Goal: Task Accomplishment & Management: Use online tool/utility

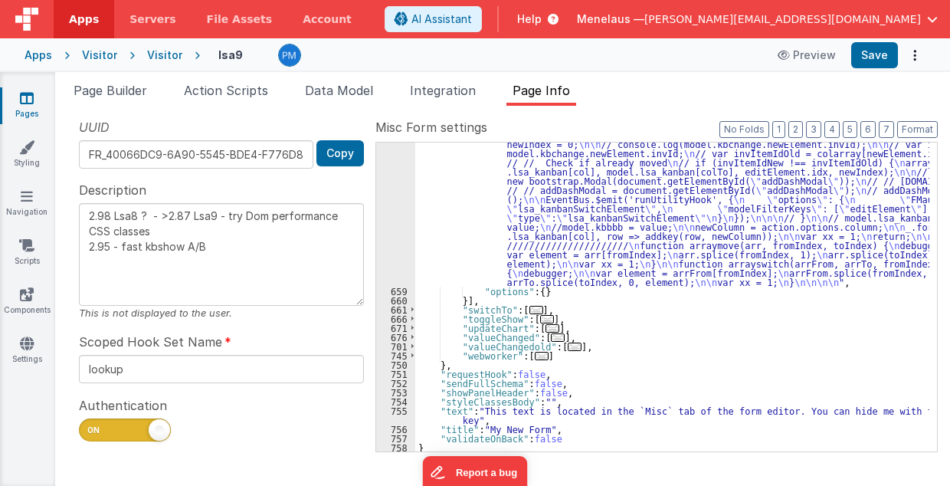
scroll to position [3175, 0]
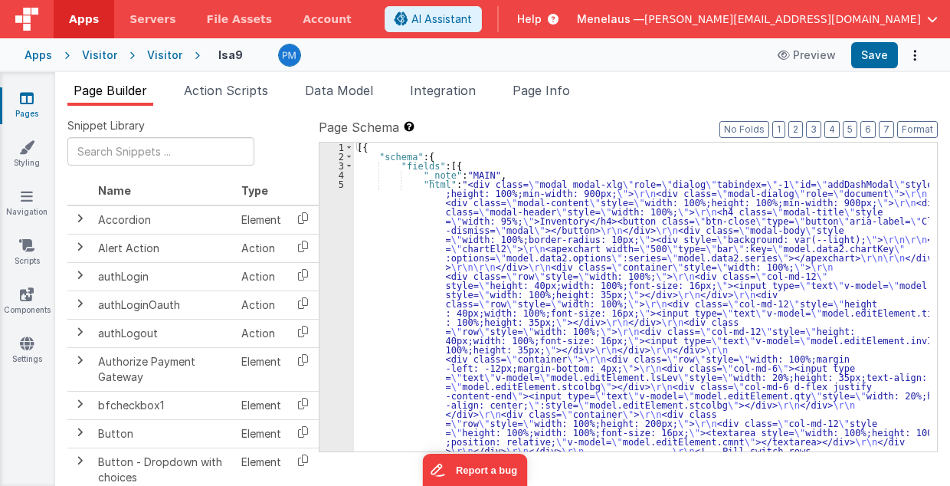
drag, startPoint x: 483, startPoint y: 266, endPoint x: 470, endPoint y: 266, distance: 12.3
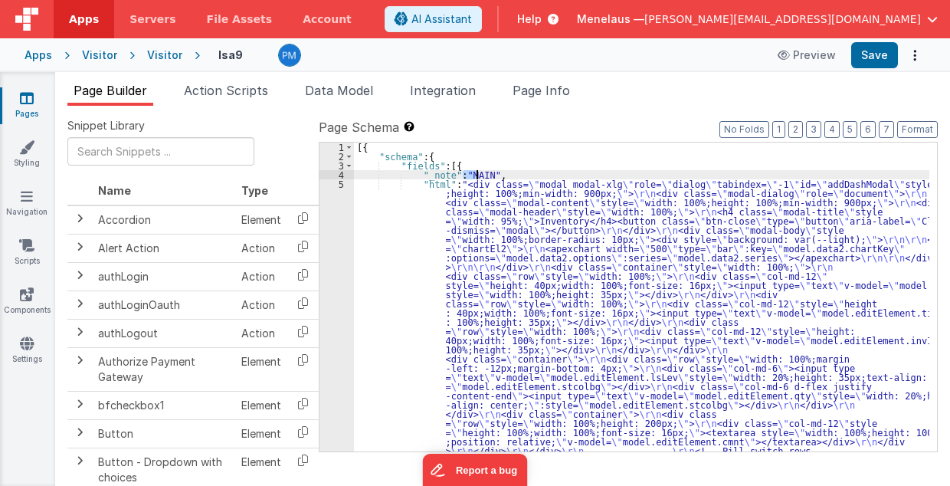
drag, startPoint x: 463, startPoint y: 171, endPoint x: 474, endPoint y: 172, distance: 11.5
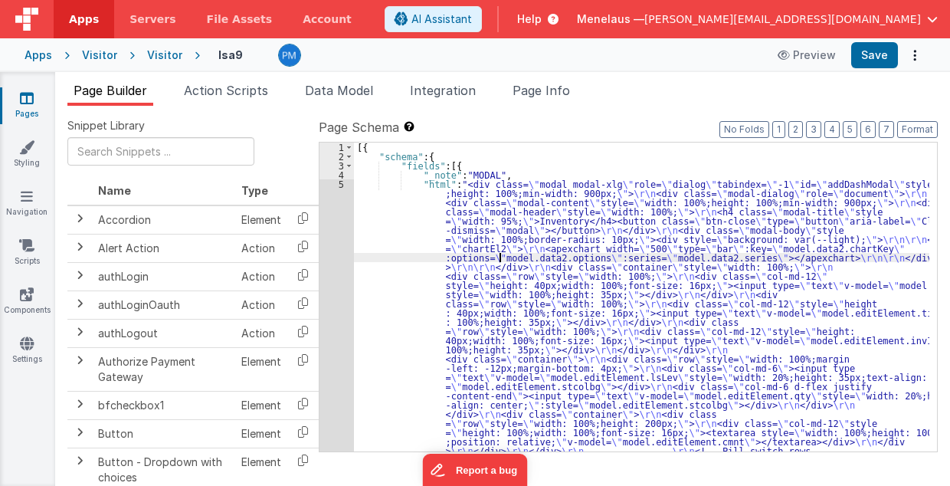
click at [335, 311] on div "5" at bounding box center [337, 459] width 34 height 561
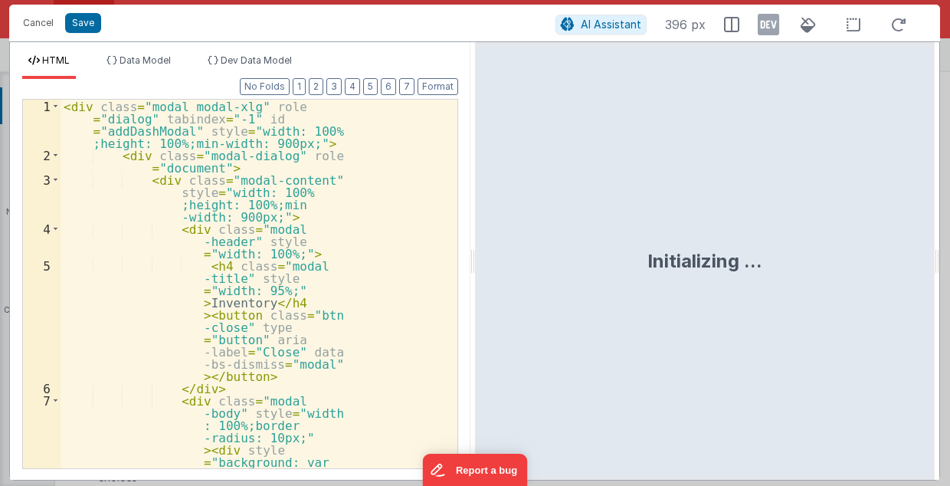
scroll to position [297, 0]
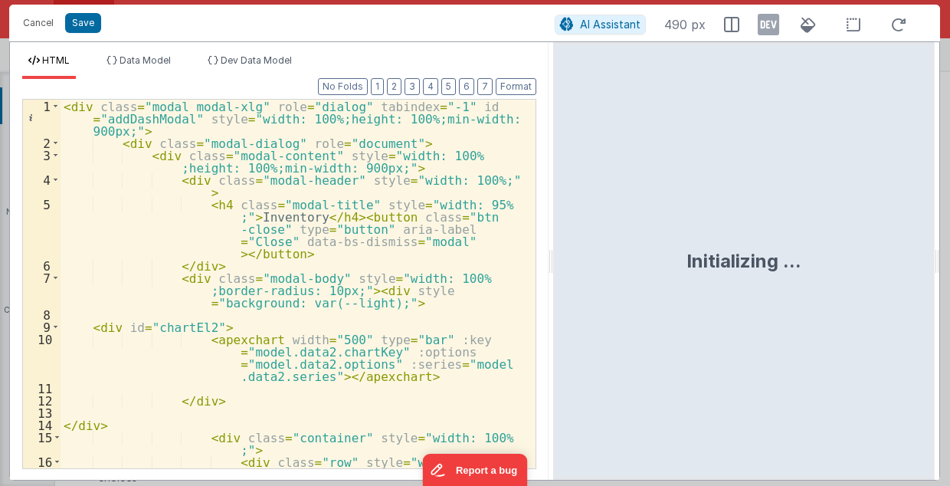
drag, startPoint x: 471, startPoint y: 265, endPoint x: 554, endPoint y: 267, distance: 82.8
click at [554, 267] on html "Cancel Save AI Assistant 490 px HTML Data Model Dev Data Model Format 7 6 5 4 3…" at bounding box center [475, 243] width 950 height 486
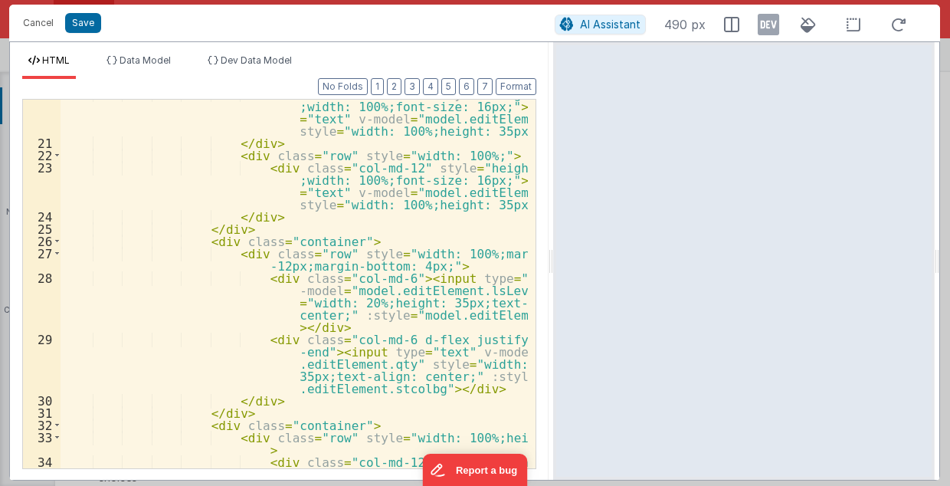
scroll to position [460, 0]
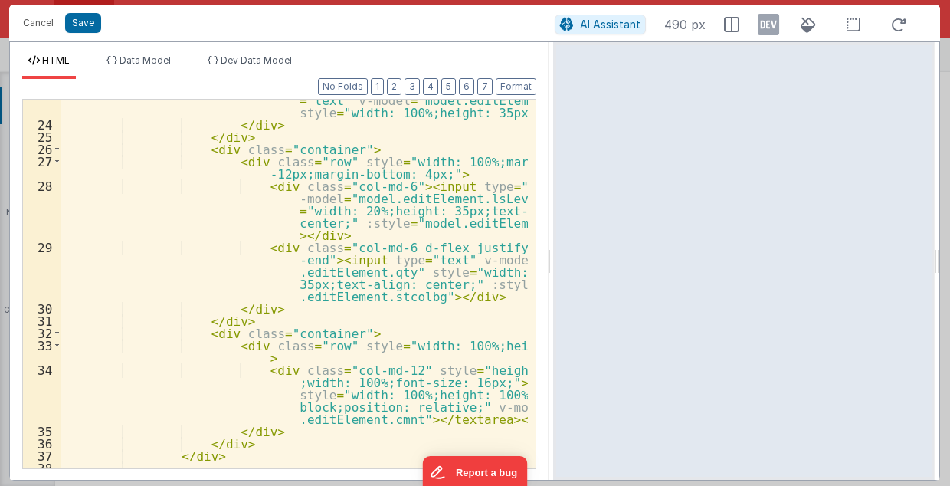
click at [296, 258] on div "< div class = "col-md-12" style = "height: 40px ;width: 100%;font-size: 16px;" …" at bounding box center [295, 284] width 469 height 431
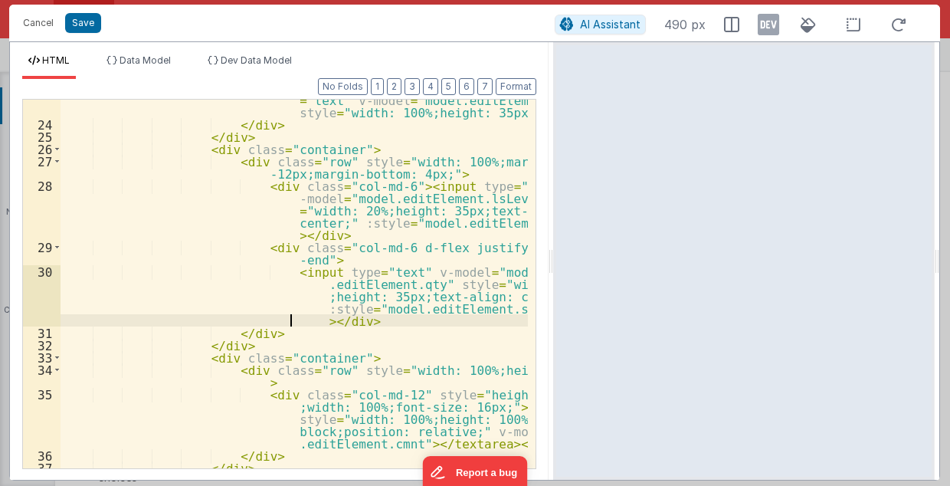
click at [291, 320] on div "< div class = "col-md-12" style = "height: 40px ;width: 100%;font-size: 16px;" …" at bounding box center [295, 284] width 469 height 431
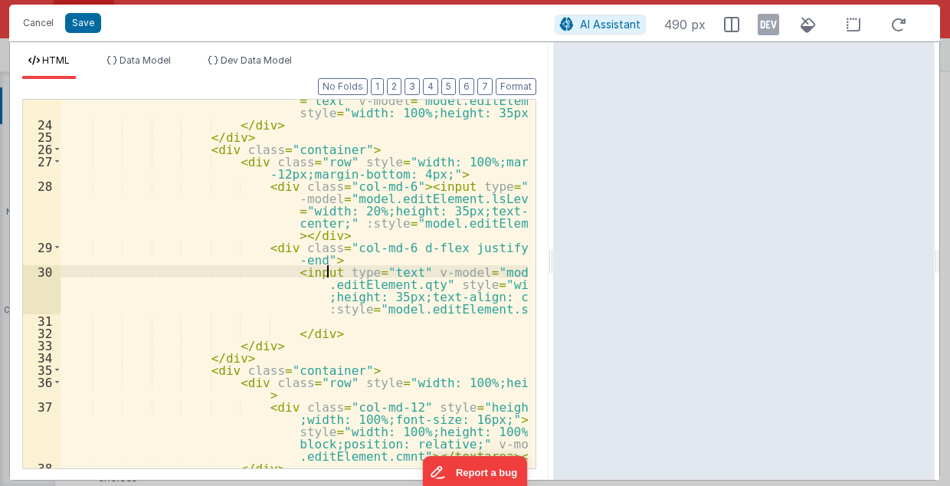
click at [327, 264] on div "< div class = "col-md-12" style = "height: 40px ;width: 100%;font-size: 16px;" …" at bounding box center [295, 284] width 469 height 431
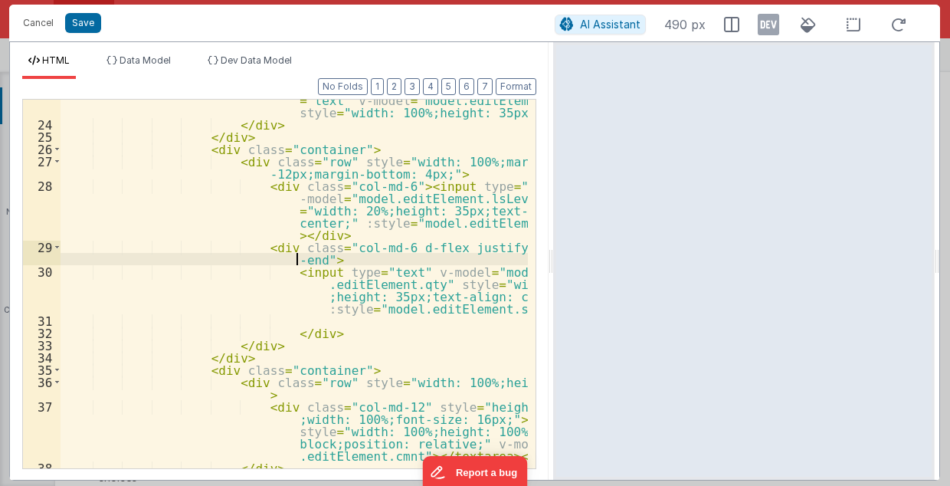
click at [326, 256] on div "< div class = "col-md-12" style = "height: 40px ;width: 100%;font-size: 16px;" …" at bounding box center [295, 284] width 469 height 431
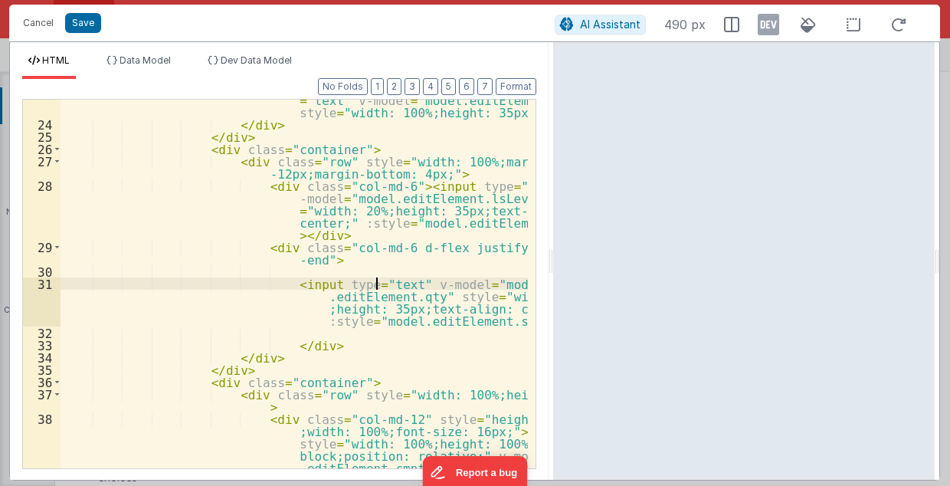
click at [375, 280] on div "< div class = "col-md-12" style = "height: 40px ;width: 100%;font-size: 16px;" …" at bounding box center [295, 284] width 469 height 431
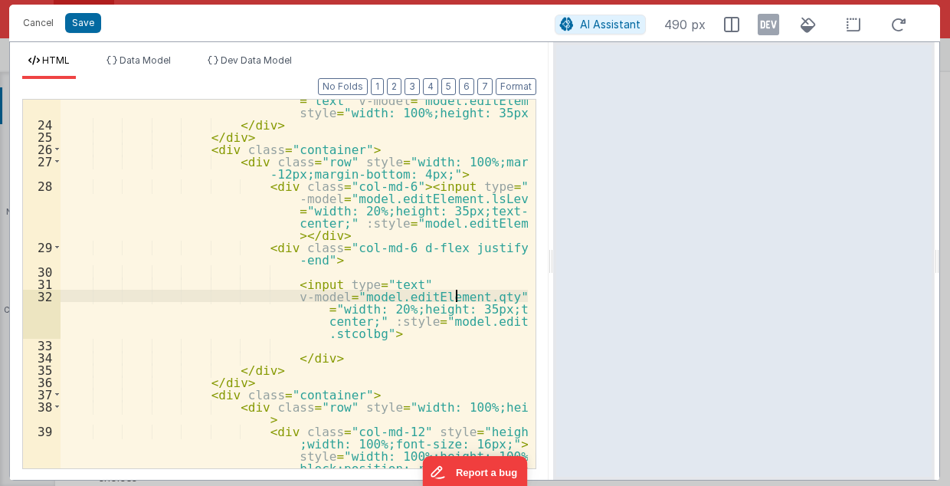
click at [455, 294] on div "< div class = "col-md-12" style = "height: 40px ;width: 100%;font-size: 16px;" …" at bounding box center [295, 309] width 469 height 480
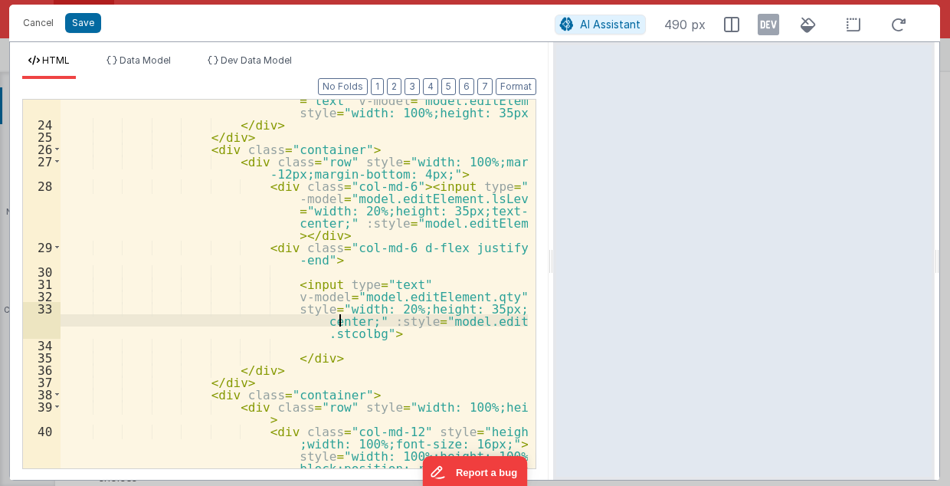
click at [340, 319] on div "< div class = "col-md-12" style = "height: 40px ;width: 100%;font-size: 16px;" …" at bounding box center [295, 309] width 469 height 480
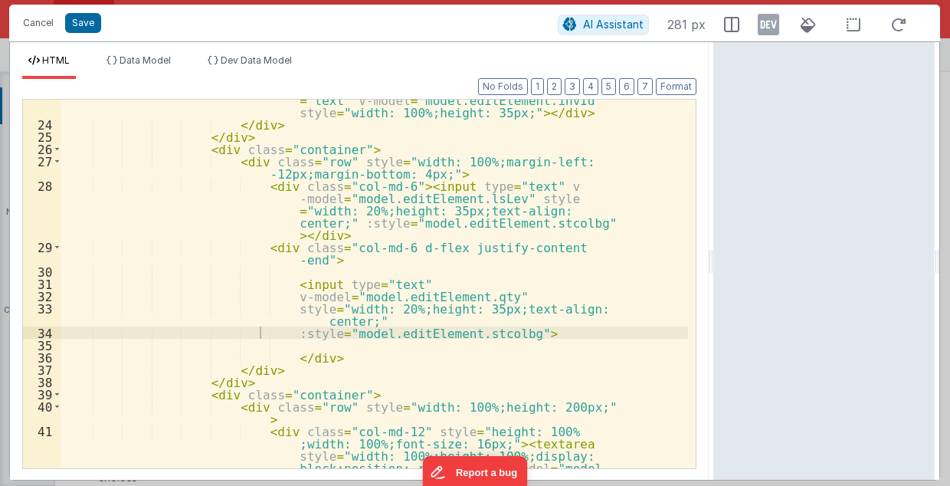
drag, startPoint x: 552, startPoint y: 261, endPoint x: 716, endPoint y: 261, distance: 164.0
click at [716, 261] on html "Cancel Save AI Assistant 281 px HTML Data Model Dev Data Model Format 7 6 5 4 3…" at bounding box center [475, 243] width 950 height 486
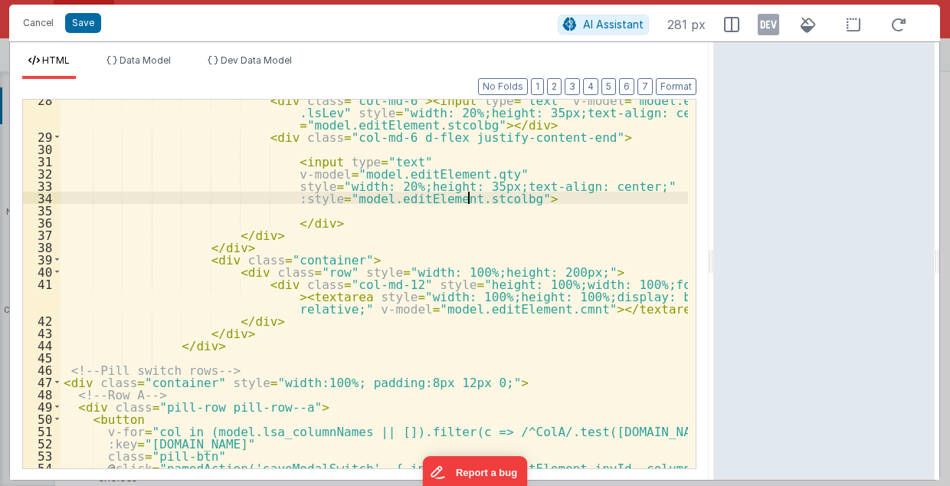
click at [467, 198] on div "< div class = "col-md-6" > < input type = "text" v-model = "model.editElement .…" at bounding box center [375, 302] width 628 height 419
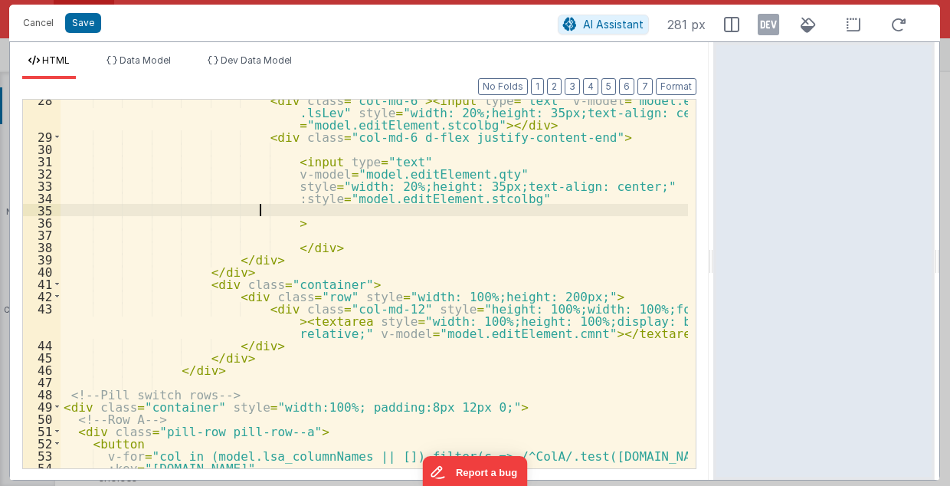
click at [288, 205] on div "< div class = "col-md-6" > < input type = "text" v-model = "model.editElement .…" at bounding box center [375, 302] width 628 height 419
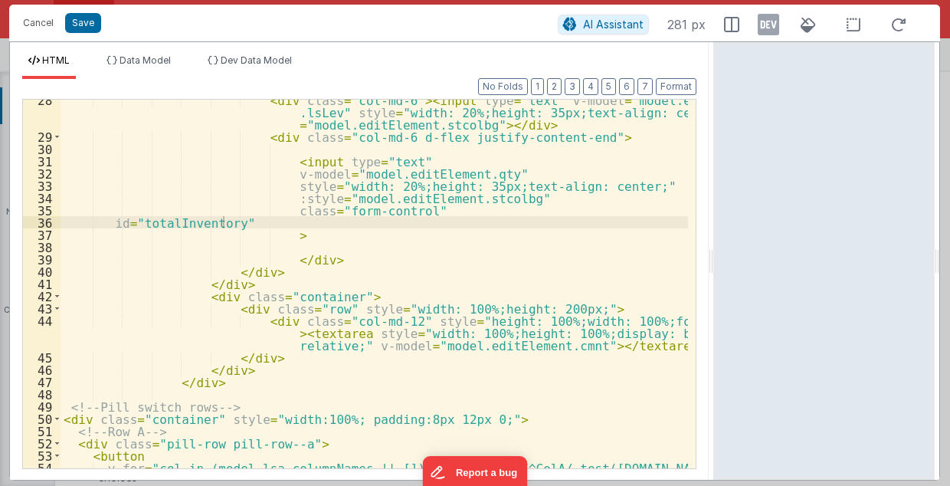
click at [168, 221] on div "< div class = "col-md-6" > < input type = "text" v-model = "model.editElement .…" at bounding box center [375, 302] width 628 height 419
click at [170, 222] on div "< div class = "col-md-6" > < input type = "text" v-model = "model.editElement .…" at bounding box center [375, 302] width 628 height 419
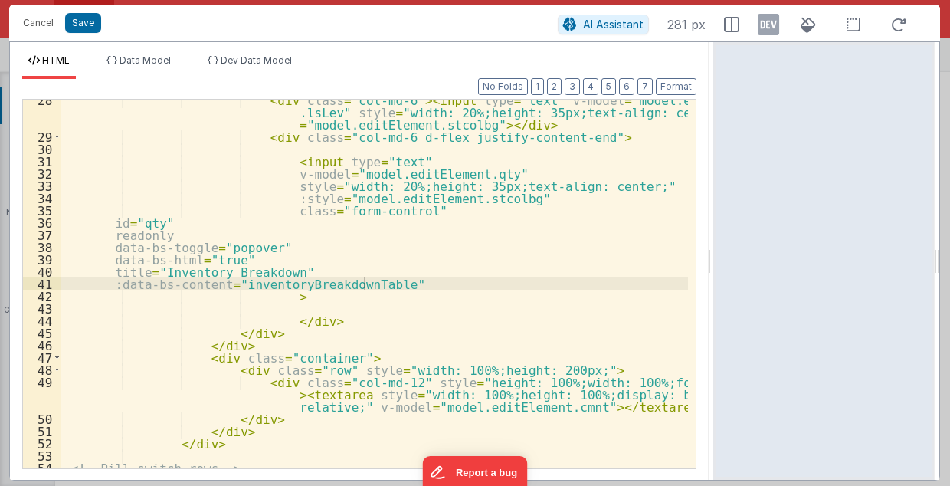
click at [137, 221] on div "< div class = "col-md-6" > < input type = "text" v-model = "model.editElement .…" at bounding box center [375, 302] width 628 height 419
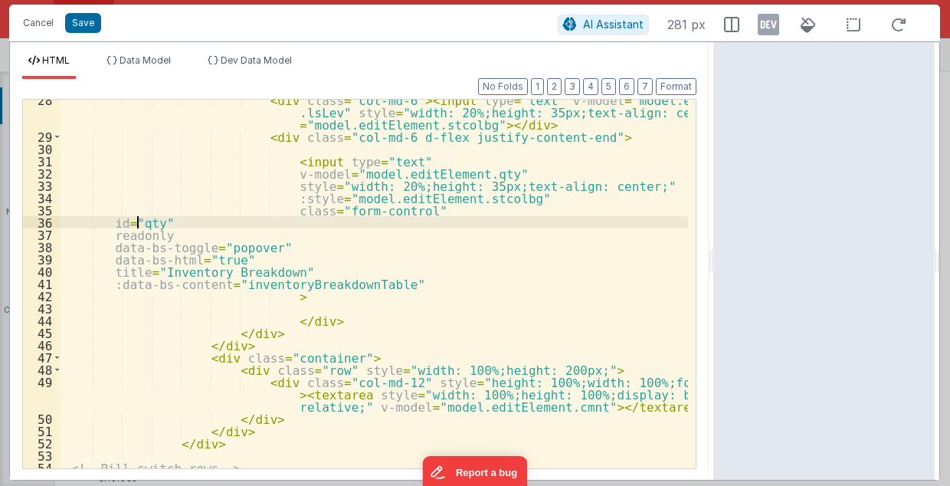
click at [137, 221] on div "< div class = "col-md-6" > < input type = "text" v-model = "model.editElement .…" at bounding box center [375, 302] width 628 height 419
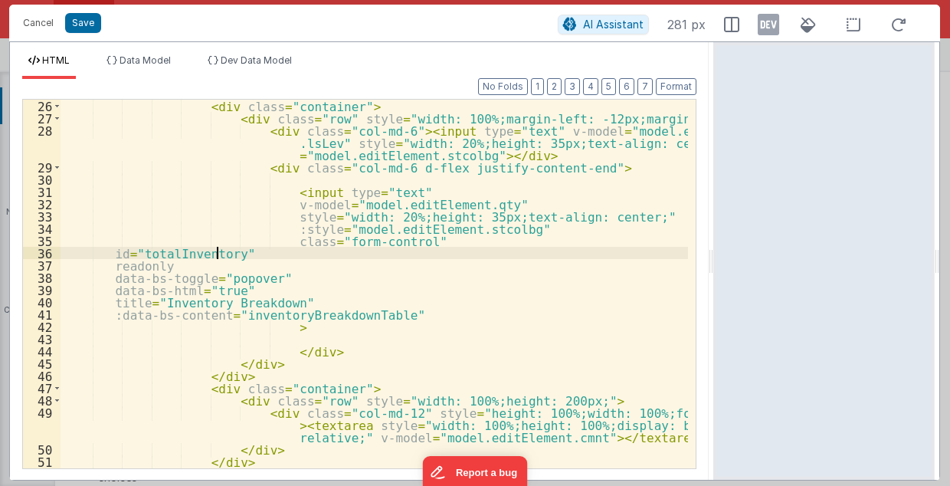
scroll to position [398, 0]
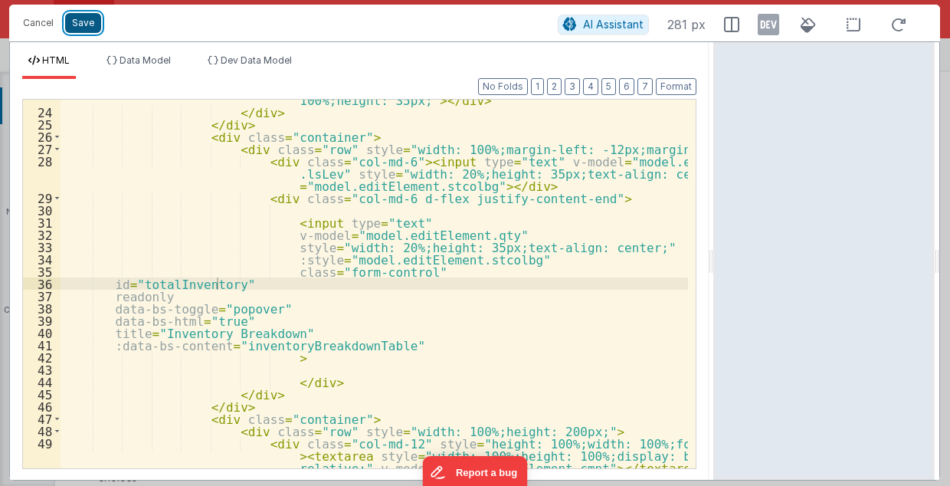
click at [85, 23] on button "Save" at bounding box center [83, 23] width 36 height 20
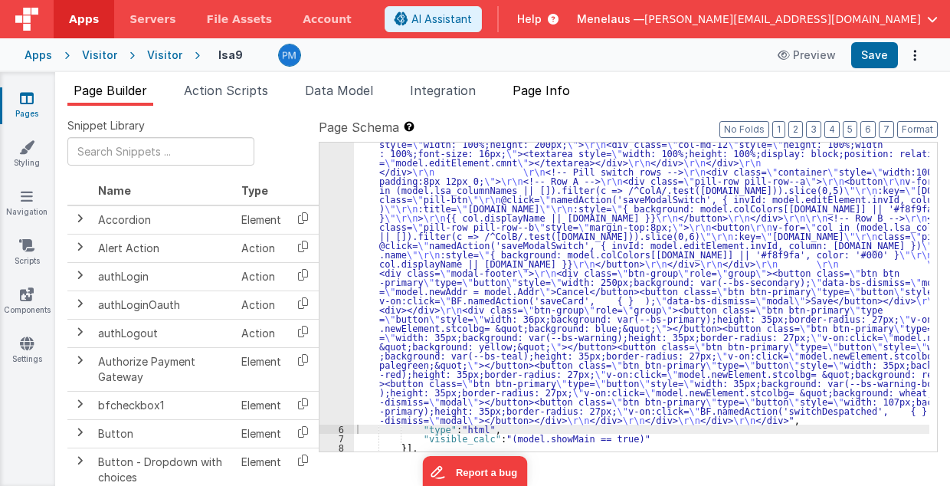
click at [538, 95] on span "Page Info" at bounding box center [541, 90] width 57 height 15
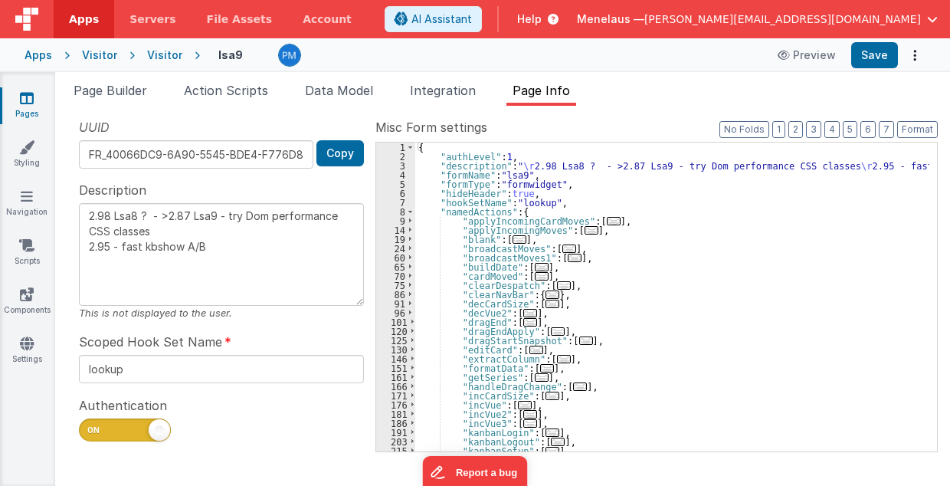
click at [769, 305] on div "{ "authLevel" : 1 , "description" : " \r 2.98 Lsa8 ? - >2.87 Lsa9 - try Dom per…" at bounding box center [672, 307] width 515 height 328
click at [120, 89] on span "Page Builder" at bounding box center [111, 90] width 74 height 15
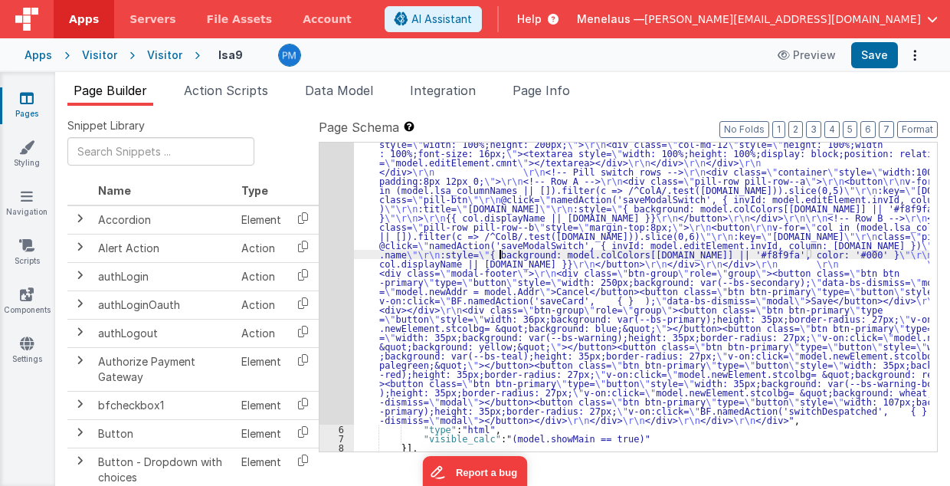
click at [501, 256] on div ""html" : "<div class= \" modal modal-xlg \" role= \" dialog \" tabindex= \" -1 …" at bounding box center [642, 312] width 576 height 861
click at [340, 277] on div "5" at bounding box center [337, 153] width 34 height 543
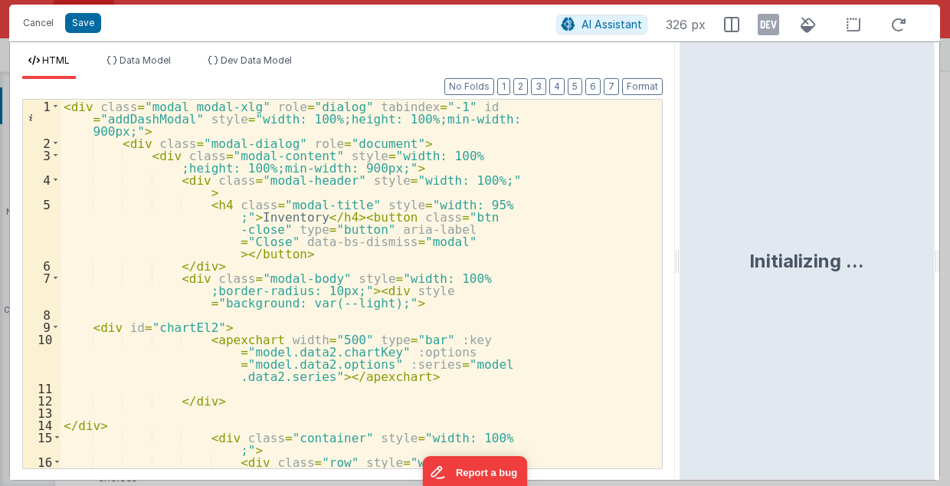
drag, startPoint x: 471, startPoint y: 266, endPoint x: 681, endPoint y: 266, distance: 210.0
click at [681, 266] on html "Cancel Save AI Assistant 326 px HTML Data Model Dev Data Model Format 7 6 5 4 3…" at bounding box center [475, 243] width 950 height 486
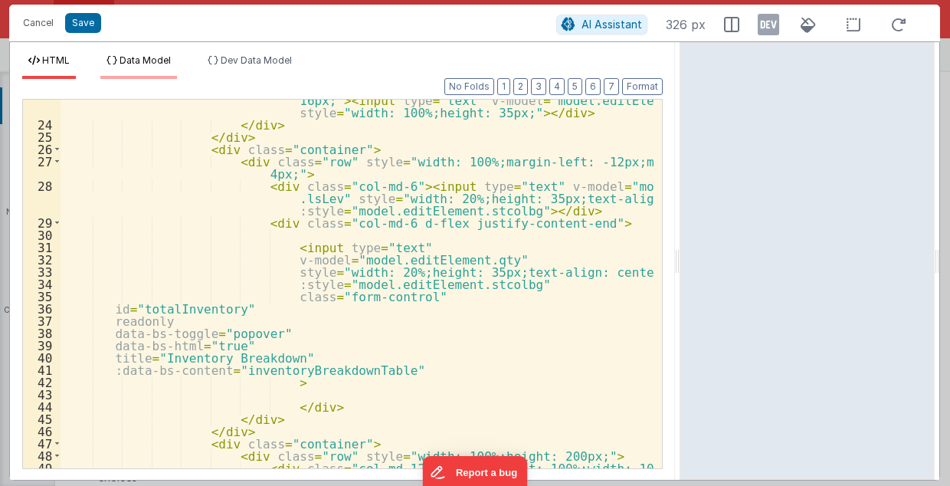
click at [148, 59] on span "Data Model" at bounding box center [145, 59] width 51 height 11
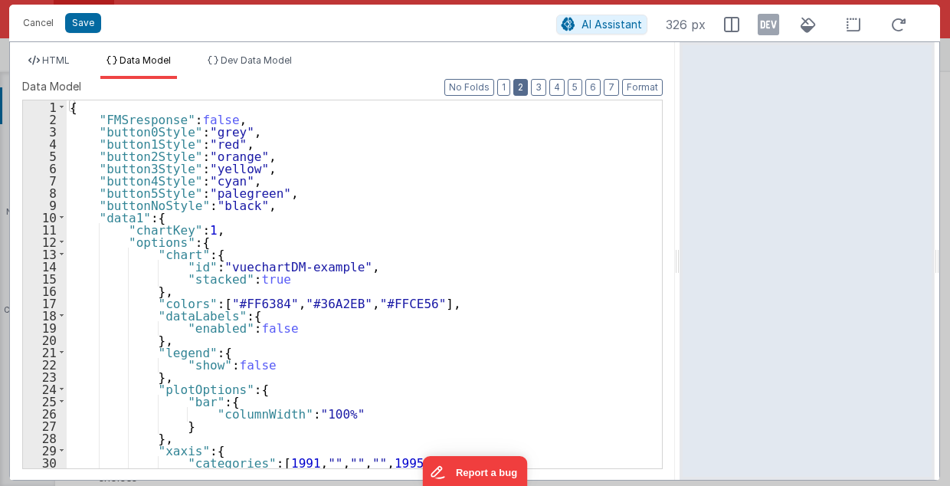
click at [527, 89] on button "2" at bounding box center [520, 87] width 15 height 17
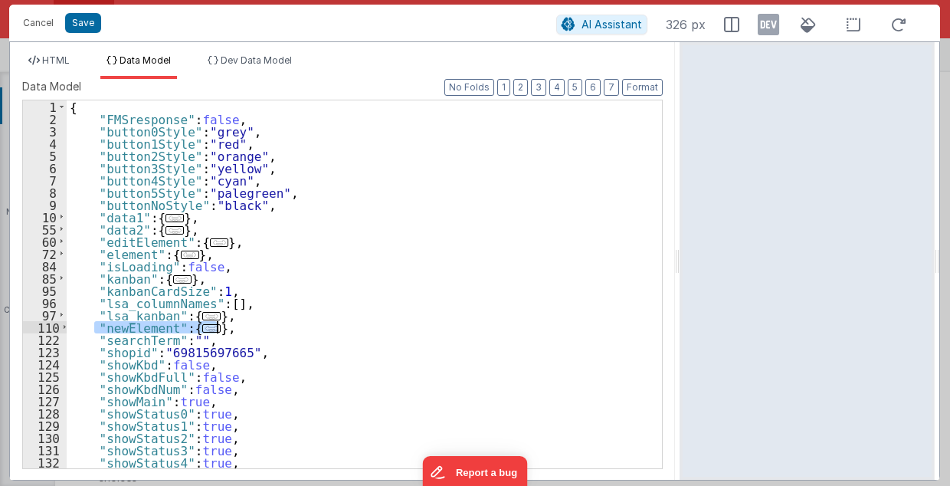
drag, startPoint x: 93, startPoint y: 326, endPoint x: 219, endPoint y: 328, distance: 125.7
click at [219, 328] on div "{ "FMSresponse" : false , "button0Style" : "grey" , "button1Style" : "red" , "b…" at bounding box center [361, 297] width 588 height 394
click at [312, 311] on div "{ "FMSresponse" : false , "button0Style" : "grey" , "button1Style" : "red" , "b…" at bounding box center [361, 297] width 588 height 394
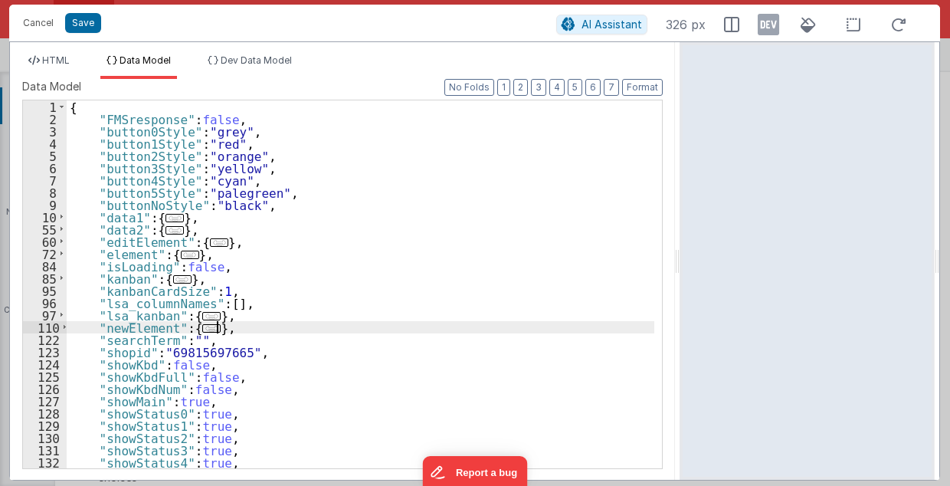
click at [222, 326] on div "{ "FMSresponse" : false , "button0Style" : "grey" , "button1Style" : "red" , "b…" at bounding box center [361, 297] width 588 height 394
click at [219, 325] on div "{ "FMSresponse" : false , "button0Style" : "grey" , "button1Style" : "red" , "b…" at bounding box center [361, 297] width 588 height 394
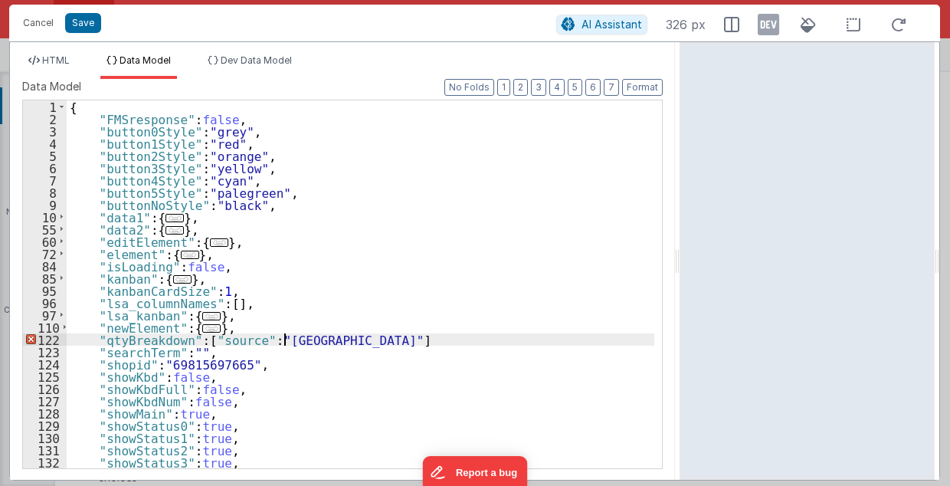
click at [198, 337] on div "{ "FMSresponse" : false , "button0Style" : "grey" , "button1Style" : "red" , "b…" at bounding box center [361, 297] width 588 height 394
click at [308, 337] on div "{ "FMSresponse" : false , "button0Style" : "grey" , "button1Style" : "red" , "b…" at bounding box center [361, 297] width 588 height 394
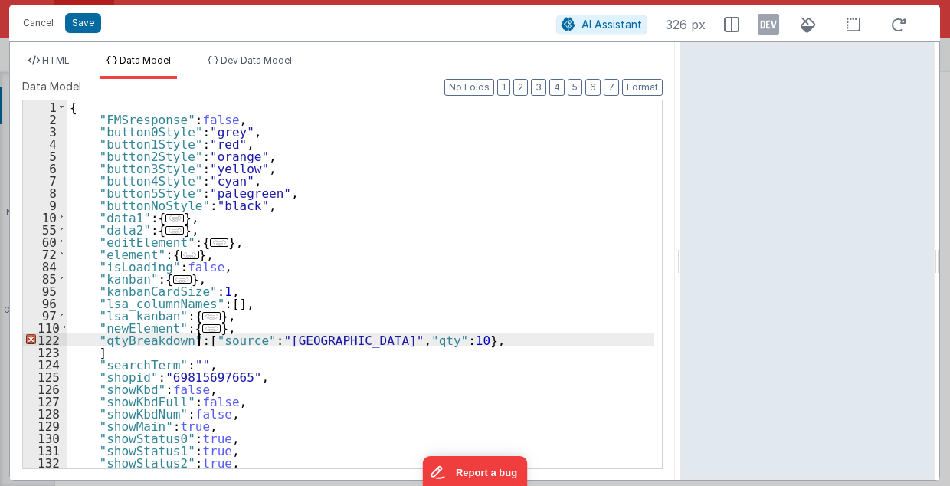
click at [198, 339] on div "{ "FMSresponse" : false , "button0Style" : "grey" , "button1Style" : "red" , "b…" at bounding box center [361, 297] width 588 height 394
drag, startPoint x: 198, startPoint y: 337, endPoint x: 387, endPoint y: 343, distance: 188.6
click at [387, 343] on div "{ "FMSresponse" : false , "button0Style" : "grey" , "button1Style" : "red" , "b…" at bounding box center [361, 297] width 588 height 394
click at [398, 343] on div "{ "FMSresponse" : false , "button0Style" : "grey" , "button1Style" : "red" , "b…" at bounding box center [361, 297] width 588 height 394
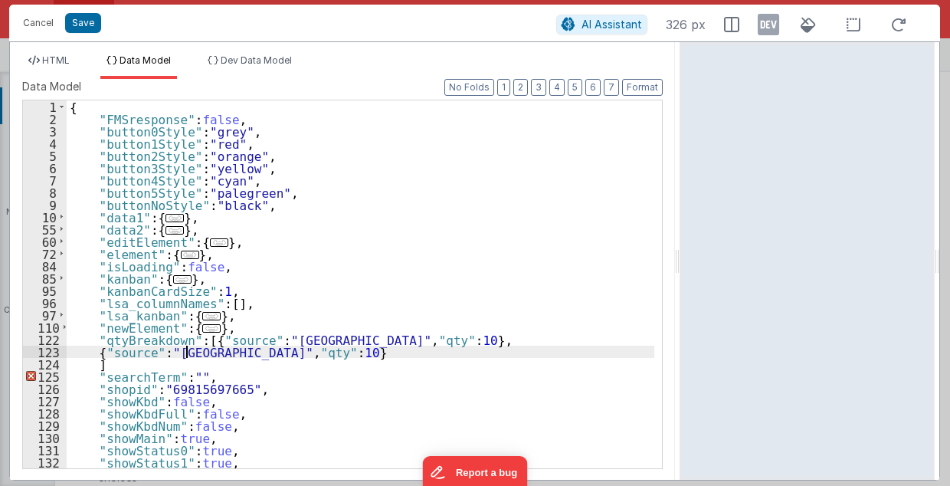
click at [185, 354] on div "{ "FMSresponse" : false , "button0Style" : "grey" , "button1Style" : "red" , "b…" at bounding box center [361, 297] width 588 height 394
click at [192, 349] on div "{ "FMSresponse" : false , "button0Style" : "grey" , "button1Style" : "red" , "b…" at bounding box center [361, 297] width 588 height 394
click at [179, 352] on div "{ "FMSresponse" : false , "button0Style" : "grey" , "button1Style" : "red" , "b…" at bounding box center [361, 297] width 588 height 394
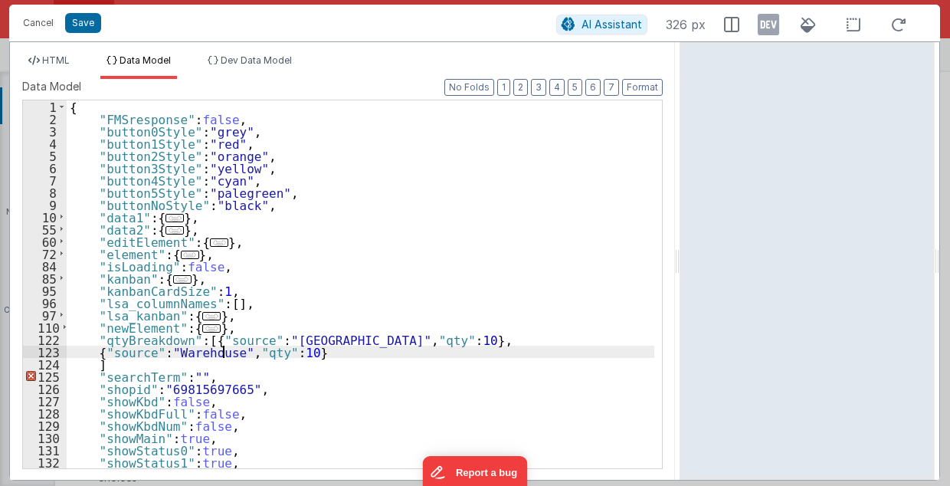
click at [293, 349] on div "{ "FMSresponse" : false , "button0Style" : "grey" , "button1Style" : "red" , "b…" at bounding box center [361, 297] width 588 height 394
click at [310, 349] on div "{ "FMSresponse" : false , "button0Style" : "grey" , "button1Style" : "red" , "b…" at bounding box center [361, 297] width 588 height 394
drag, startPoint x: 93, startPoint y: 352, endPoint x: 323, endPoint y: 352, distance: 230.6
click at [323, 352] on div "{ "FMSresponse" : false , "button0Style" : "grey" , "button1Style" : "red" , "b…" at bounding box center [361, 297] width 588 height 394
click at [323, 352] on div "{ "FMSresponse" : false , "button0Style" : "grey" , "button1Style" : "red" , "b…" at bounding box center [361, 284] width 588 height 368
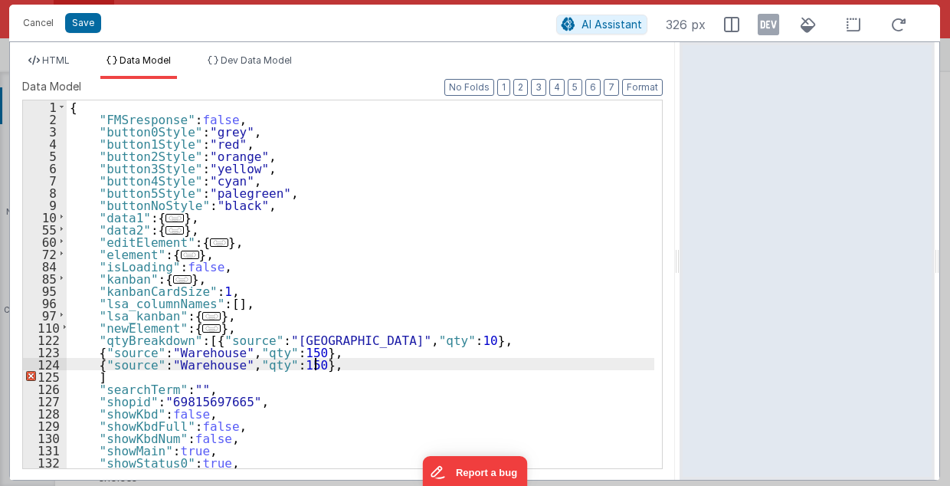
click at [188, 361] on div "{ "FMSresponse" : false , "button0Style" : "grey" , "button1Style" : "red" , "b…" at bounding box center [361, 297] width 588 height 394
click at [263, 365] on div "{ "FMSresponse" : false , "button0Style" : "grey" , "button1Style" : "red" , "b…" at bounding box center [361, 297] width 588 height 394
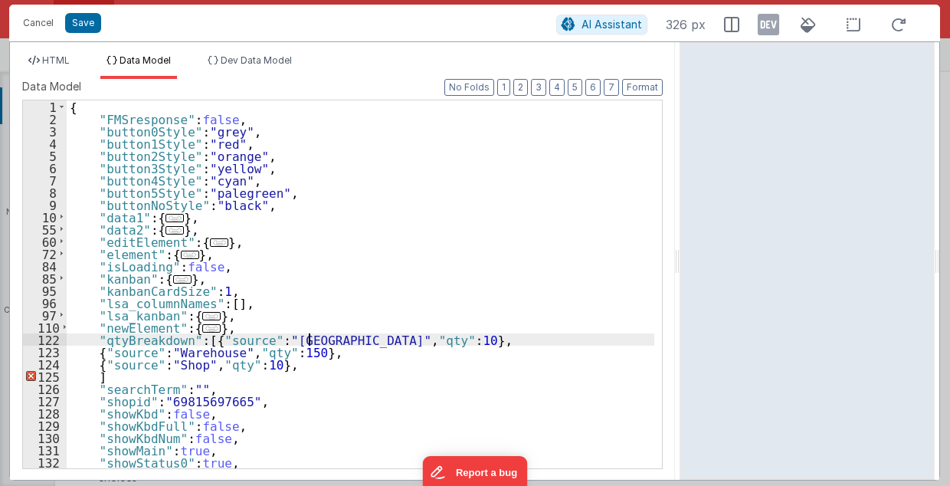
click at [307, 339] on div "{ "FMSresponse" : false , "button0Style" : "grey" , "button1Style" : "red" , "b…" at bounding box center [361, 297] width 588 height 394
click at [379, 340] on div "{ "FMSresponse" : false , "button0Style" : "grey" , "button1Style" : "red" , "b…" at bounding box center [361, 297] width 588 height 394
click at [280, 366] on div "{ "FMSresponse" : false , "button0Style" : "grey" , "button1Style" : "red" , "b…" at bounding box center [361, 297] width 588 height 394
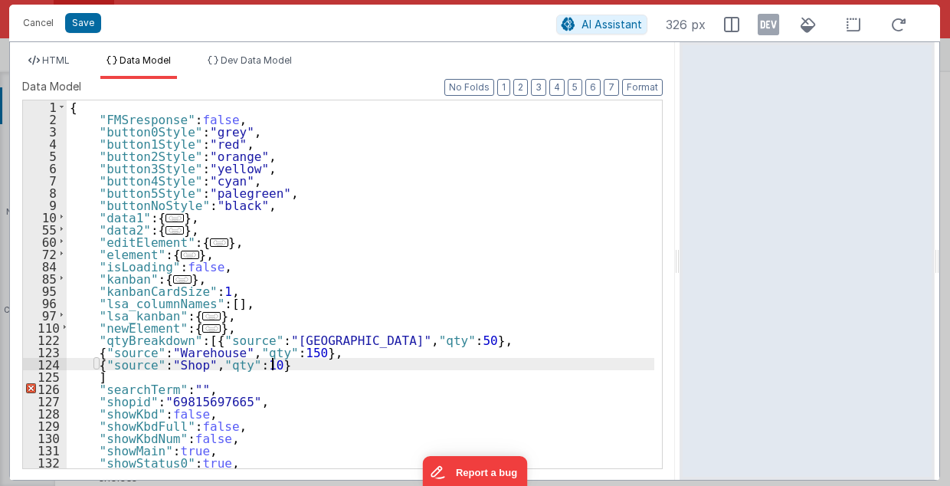
click at [103, 379] on div "{ "FMSresponse" : false , "button0Style" : "grey" , "button1Style" : "red" , "b…" at bounding box center [361, 297] width 588 height 394
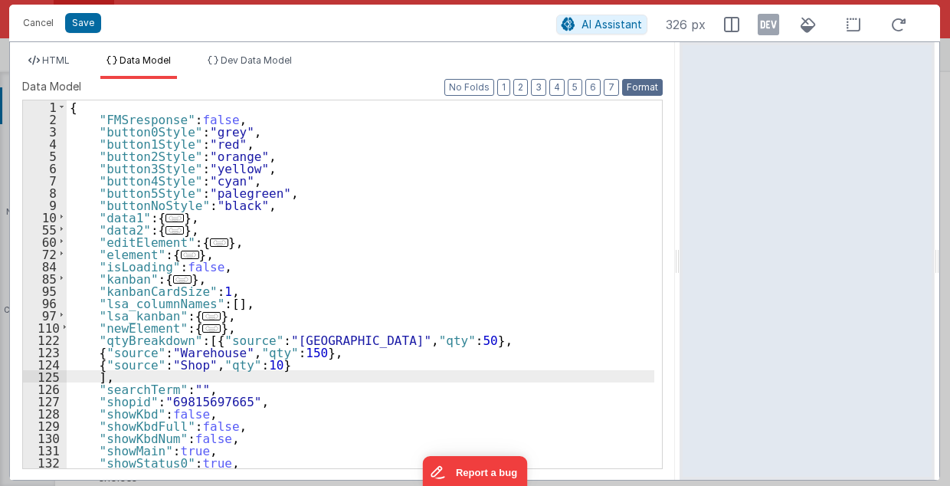
click at [632, 86] on button "Format" at bounding box center [642, 87] width 41 height 17
click at [77, 25] on button "Save" at bounding box center [83, 23] width 36 height 20
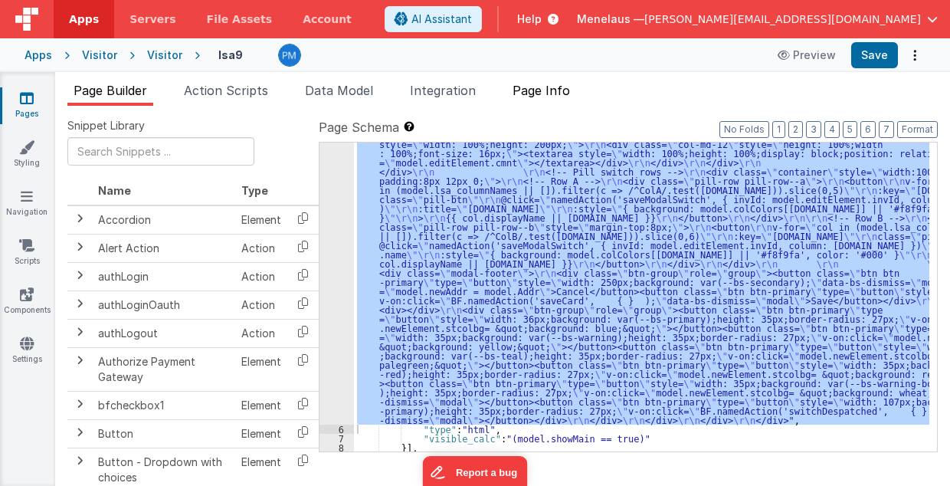
click at [543, 87] on span "Page Info" at bounding box center [541, 90] width 57 height 15
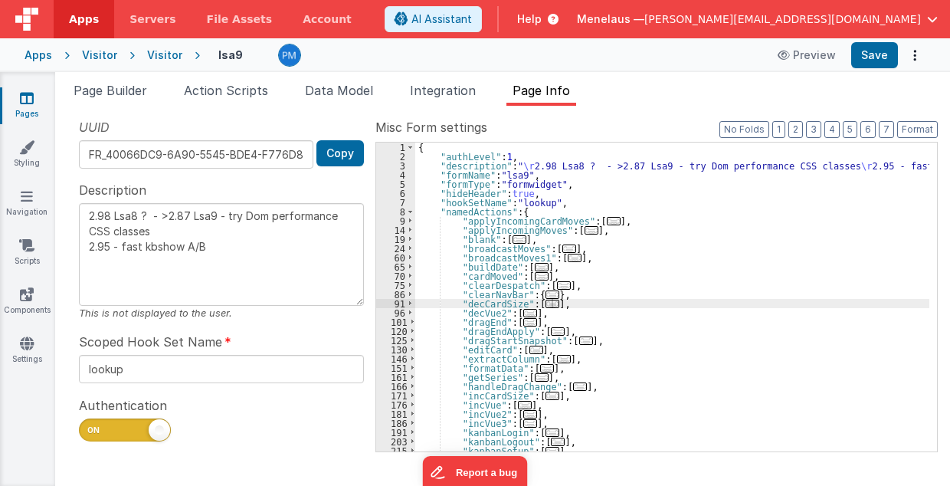
click at [887, 290] on div "{ "authLevel" : 1 , "description" : " \r 2.98 Lsa8 ? - >2.87 Lsa9 - try Dom per…" at bounding box center [672, 307] width 515 height 328
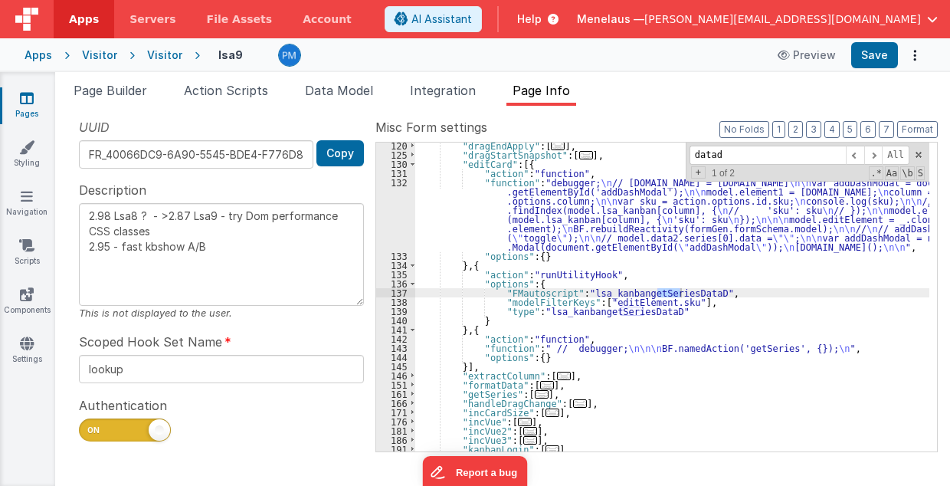
scroll to position [185, 0]
type input "datad"
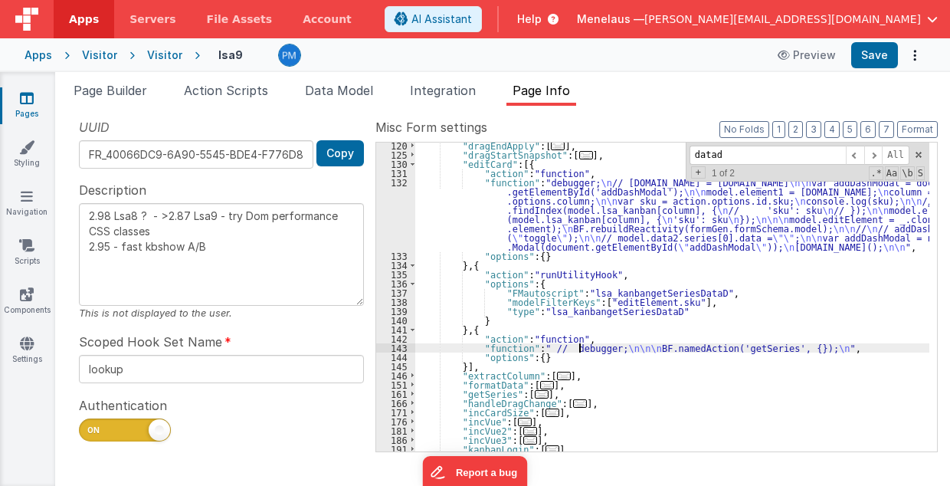
click at [578, 348] on div ""dragEndApply" : [ ... ] , "dragStartSnapshot" : [ ... ] , "editCard" : [{ "act…" at bounding box center [672, 305] width 515 height 328
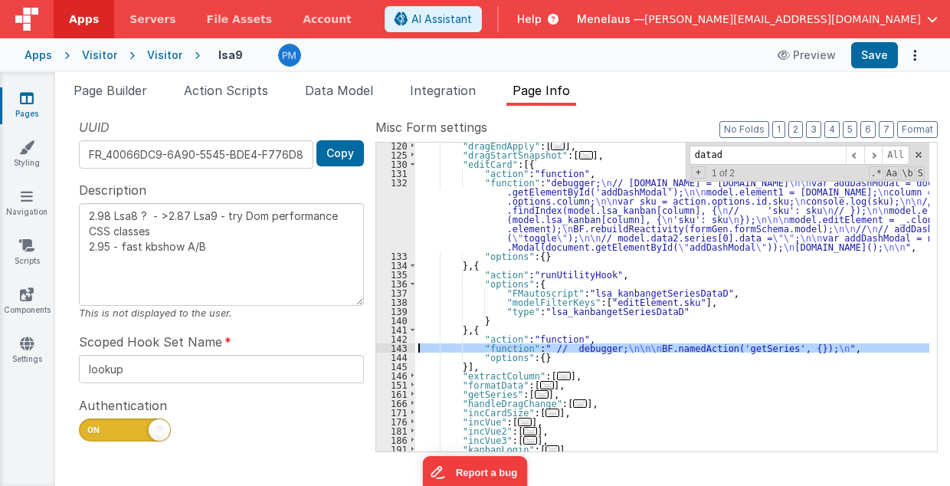
click at [385, 346] on div "143" at bounding box center [395, 347] width 39 height 9
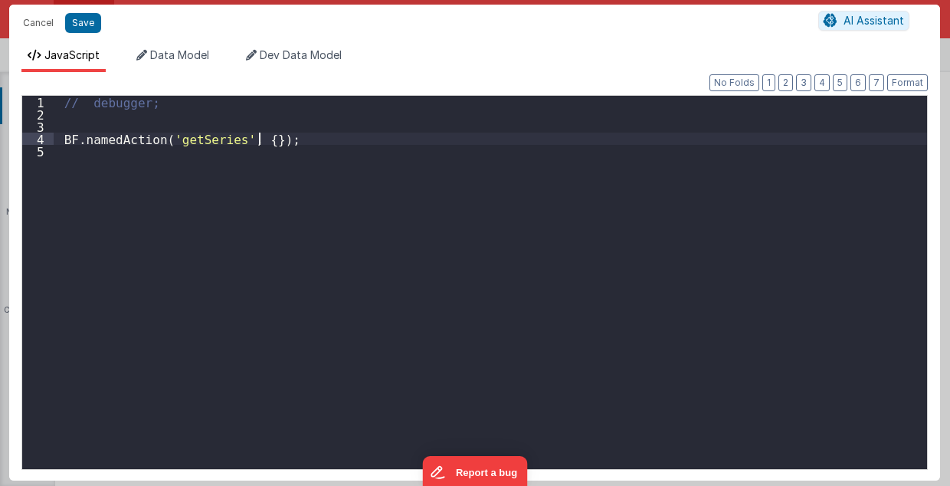
click at [303, 138] on div "// debugger; BF . namedAction ( 'getSeries' , { }) ;" at bounding box center [491, 295] width 874 height 398
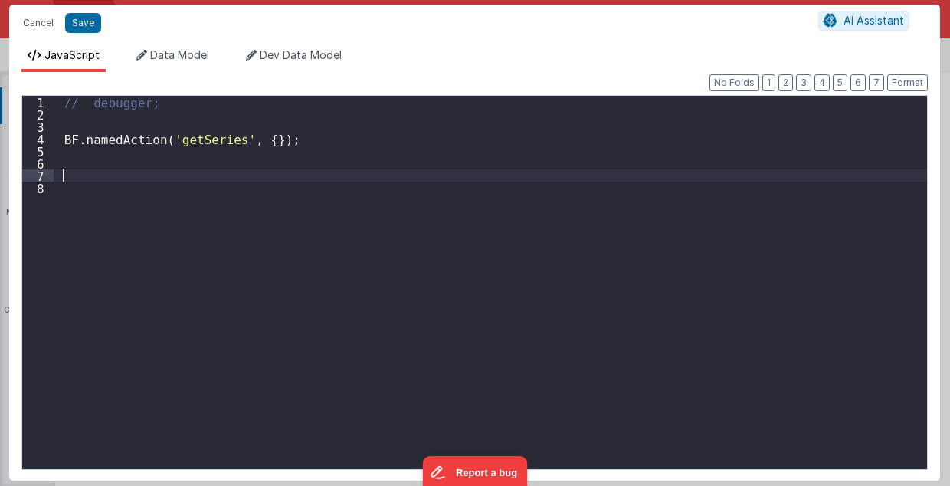
click at [146, 175] on div "// debugger; BF . namedAction ( 'getSeries' , { }) ;" at bounding box center [491, 295] width 874 height 398
click at [108, 179] on div "// debugger; BF . namedAction ( 'getSeries' , { }) ;" at bounding box center [491, 295] width 874 height 398
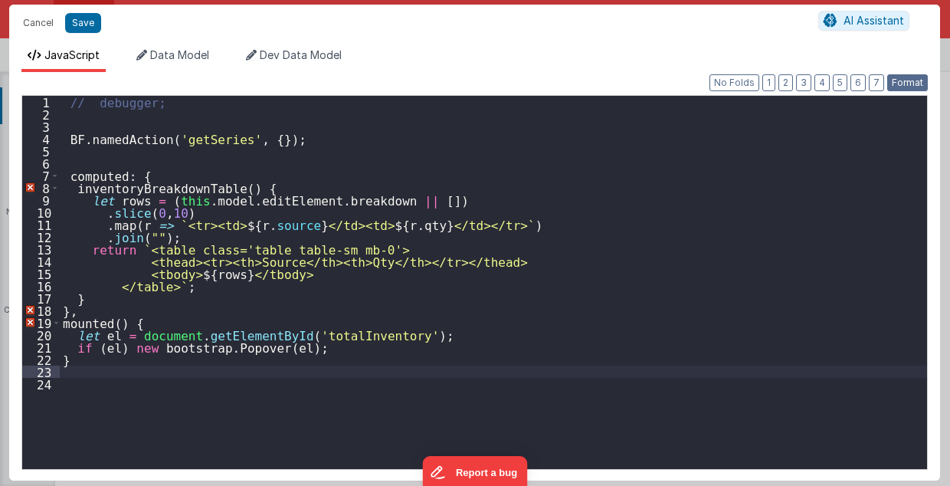
click at [920, 84] on button "Format" at bounding box center [907, 82] width 41 height 17
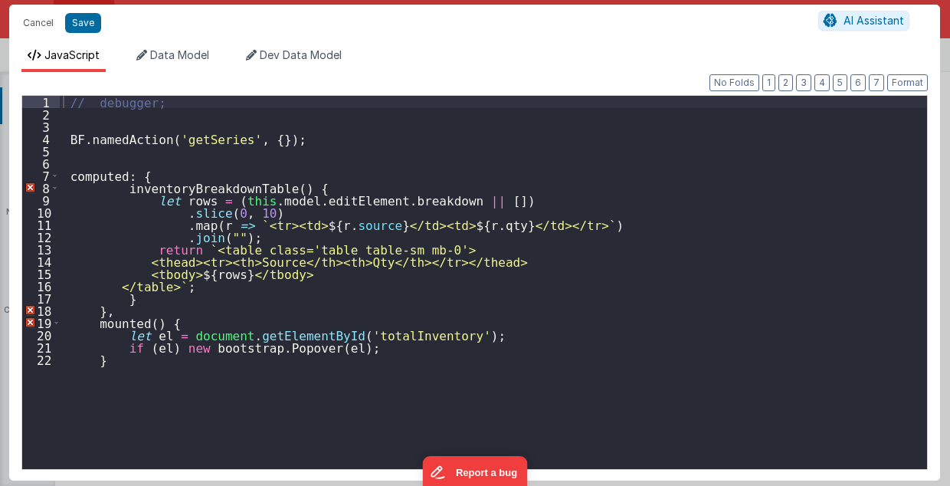
click at [322, 199] on div "// debugger; BF . namedAction ( 'getSeries' , { }) ; computed : { inventoryBrea…" at bounding box center [494, 295] width 868 height 398
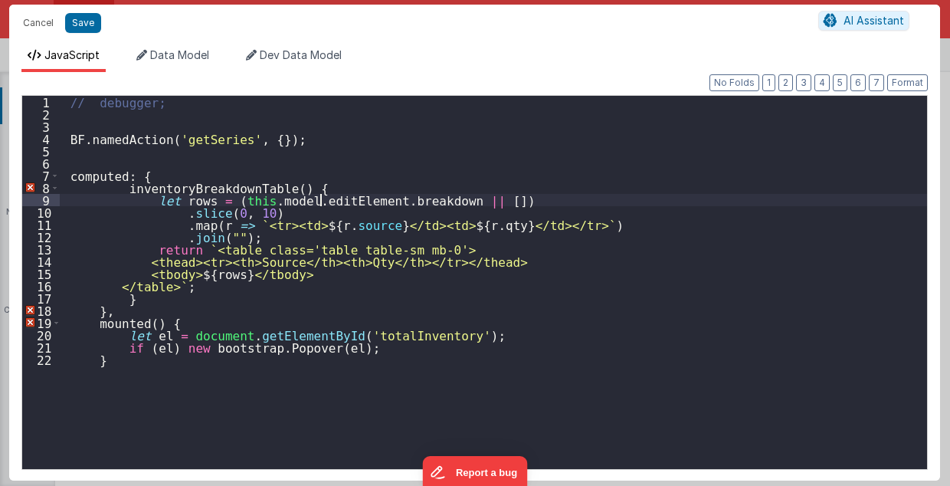
click at [322, 199] on div "// debugger; BF . namedAction ( 'getSeries' , { }) ; computed : { inventoryBrea…" at bounding box center [494, 295] width 868 height 398
click at [175, 61] on li "Data Model" at bounding box center [172, 60] width 85 height 25
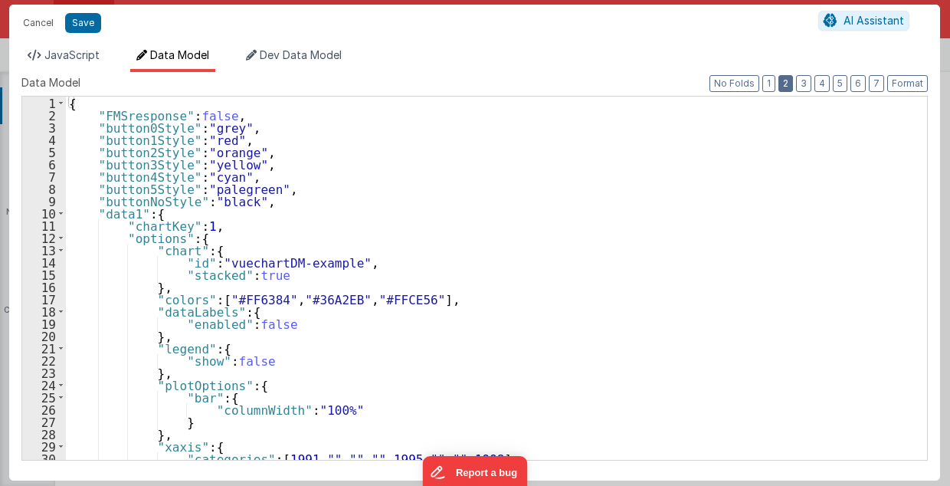
click at [792, 81] on button "2" at bounding box center [786, 83] width 15 height 17
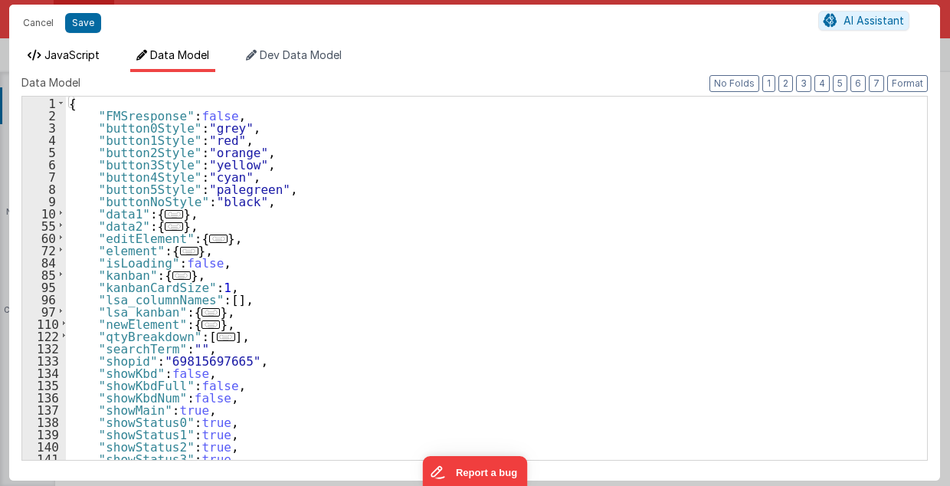
click at [77, 55] on span "JavaScript" at bounding box center [71, 54] width 55 height 13
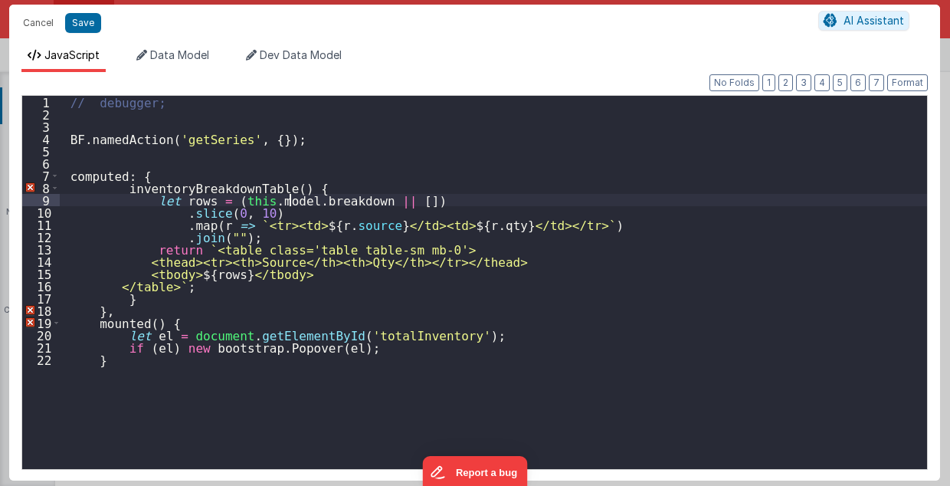
click at [288, 201] on div "// debugger; BF . namedAction ( 'getSeries' , { }) ; computed : { inventoryBrea…" at bounding box center [494, 295] width 868 height 398
click at [247, 200] on div "// debugger; BF . namedAction ( 'getSeries' , { }) ; computed : { inventoryBrea…" at bounding box center [494, 295] width 868 height 398
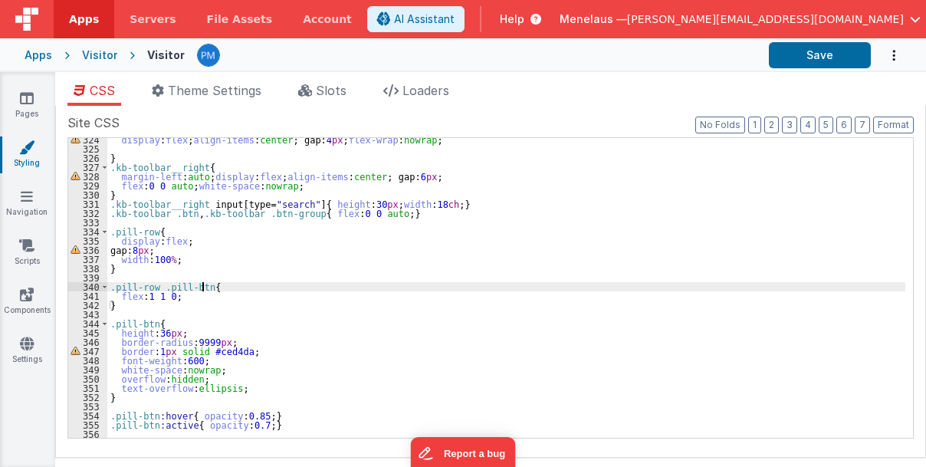
scroll to position [2972, 0]
